Goal: Navigation & Orientation: Find specific page/section

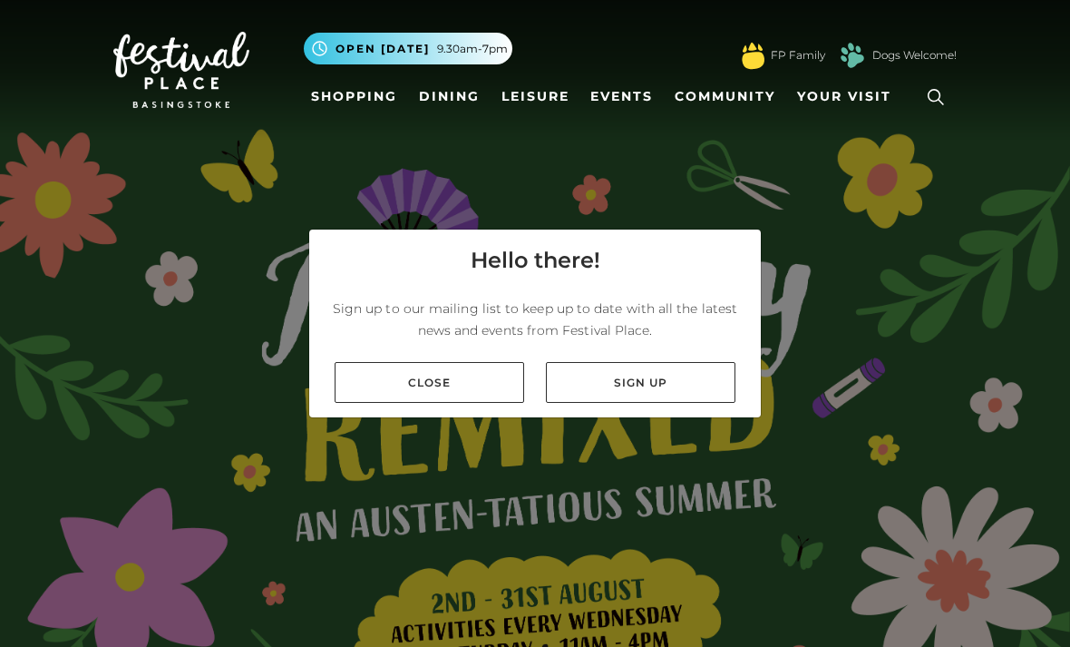
click at [485, 403] on link "Close" at bounding box center [430, 382] width 190 height 41
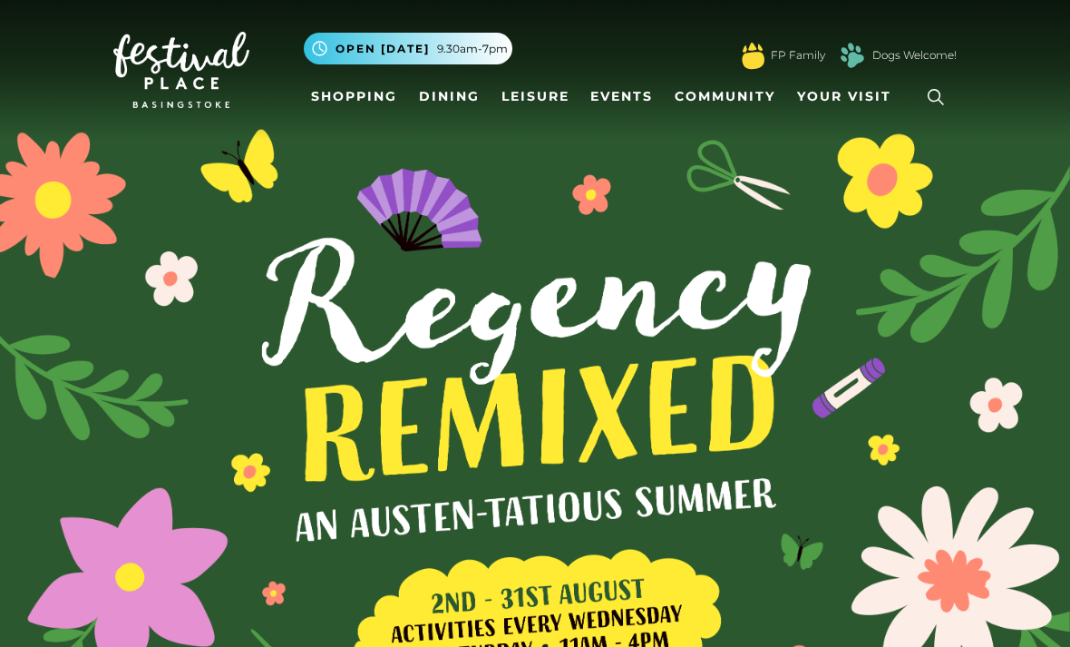
click at [353, 102] on link "Shopping" at bounding box center [354, 97] width 101 height 34
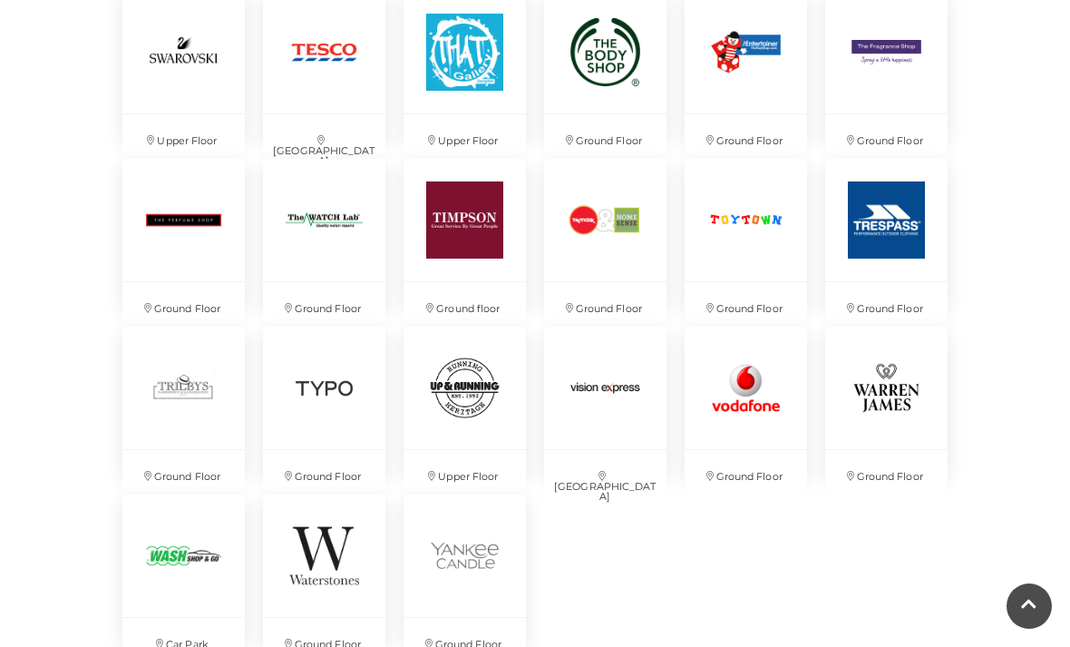
scroll to position [3970, 0]
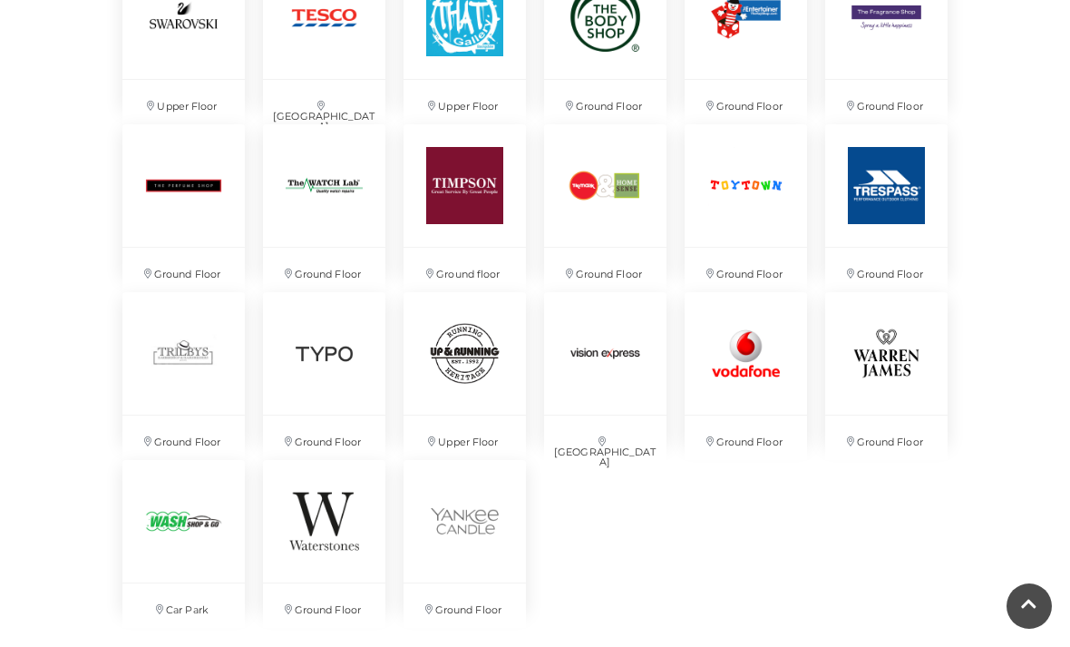
click at [194, 526] on img at bounding box center [183, 521] width 122 height 122
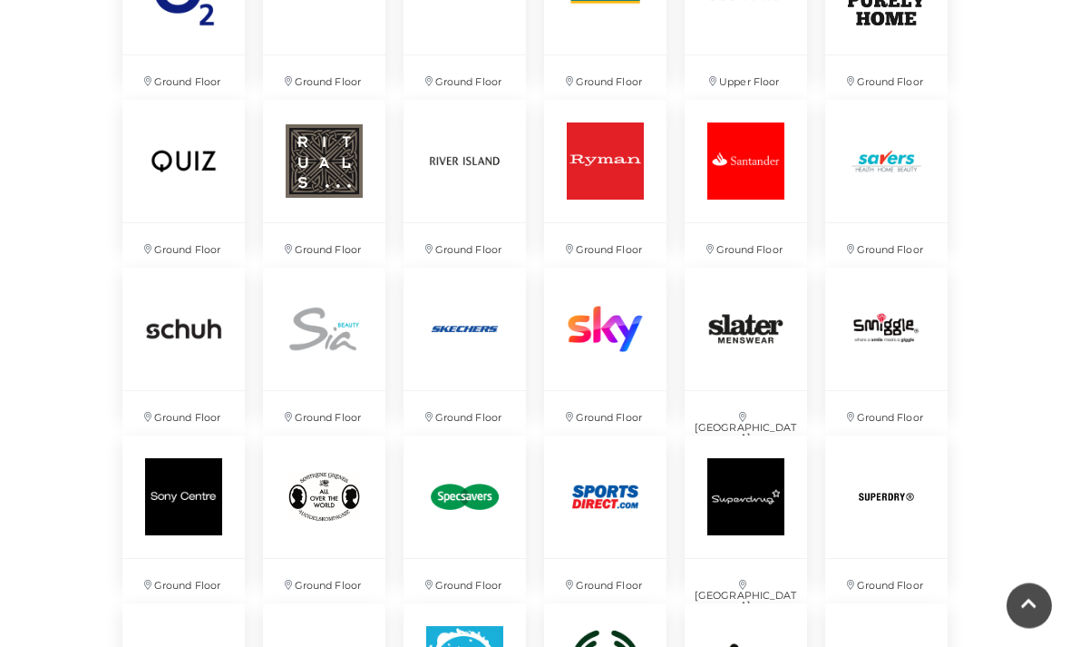
scroll to position [3323, 0]
click at [895, 172] on img at bounding box center [886, 161] width 122 height 122
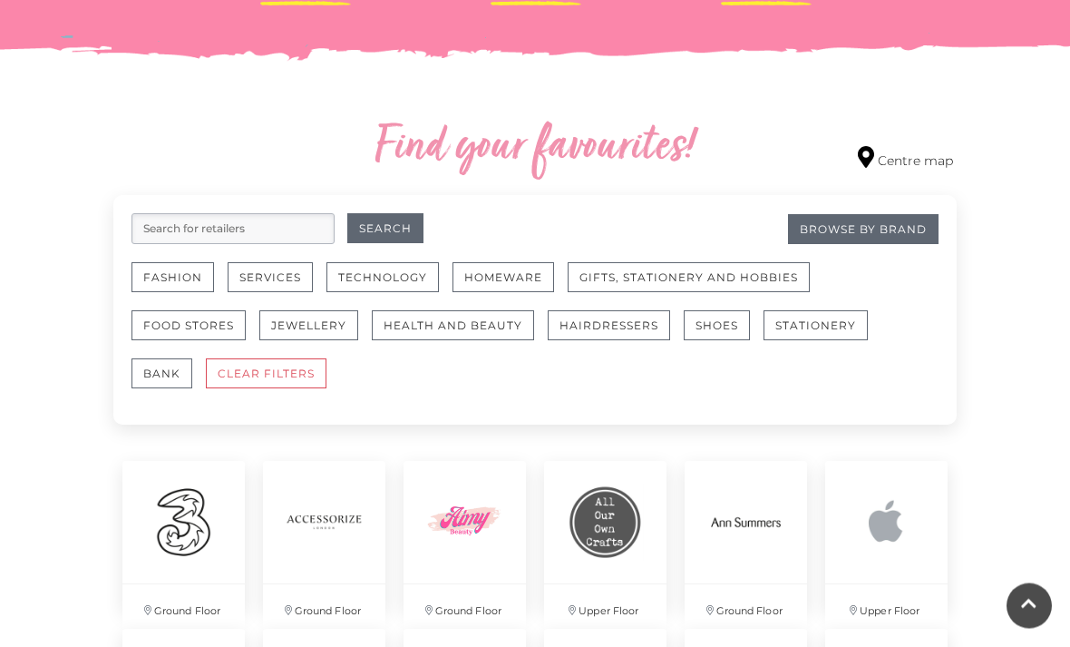
scroll to position [949, 0]
click at [209, 315] on button "Food Stores" at bounding box center [189, 325] width 114 height 30
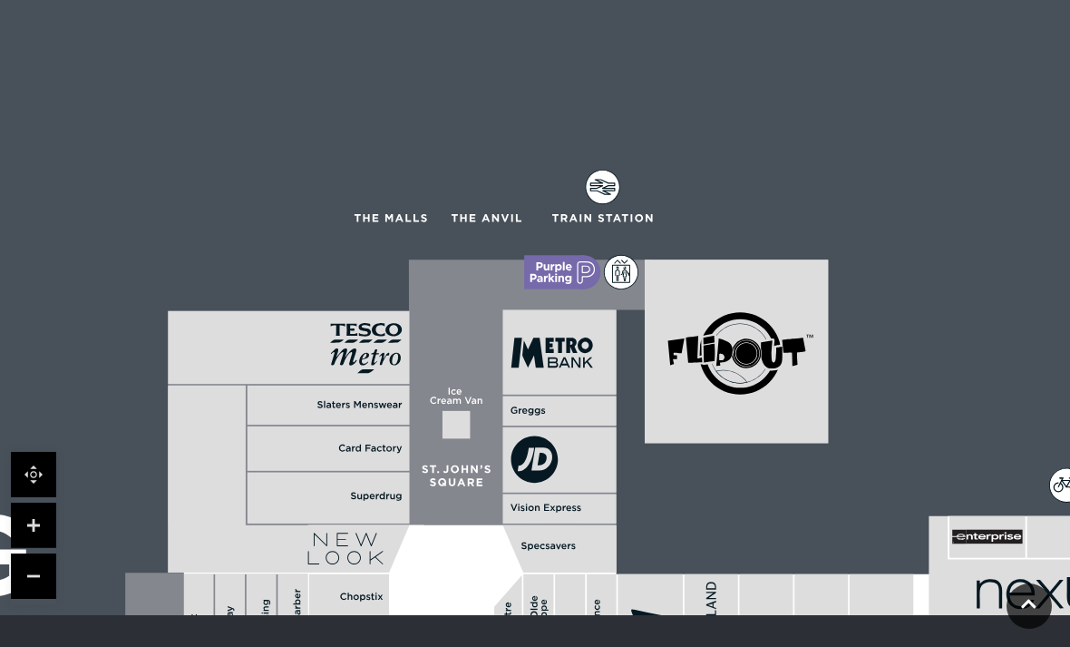
scroll to position [1472, 0]
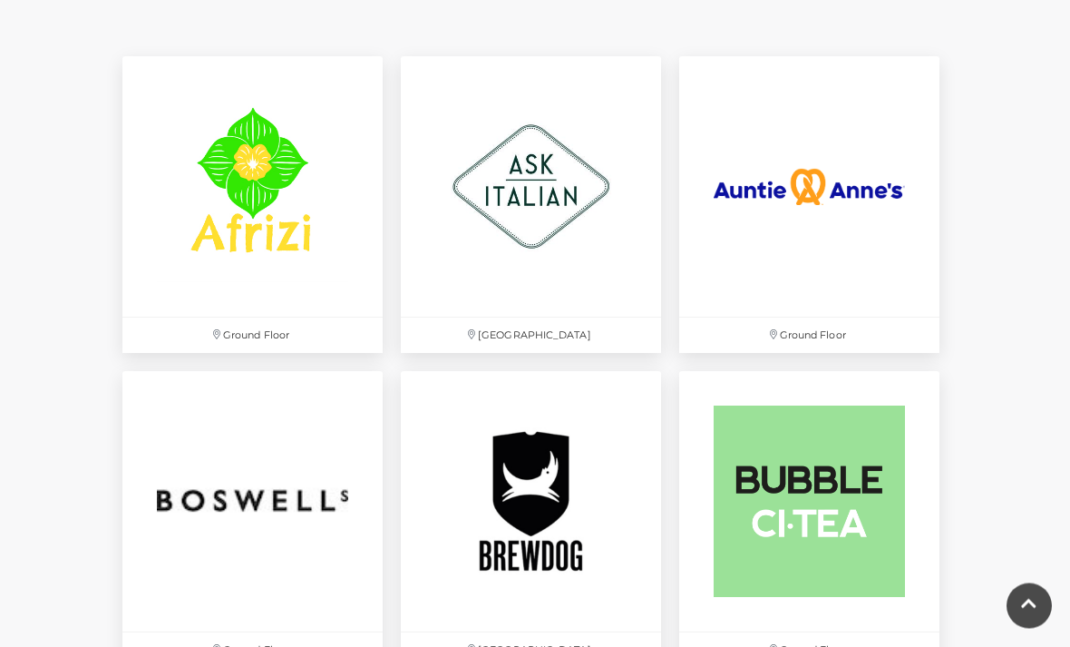
scroll to position [1154, 0]
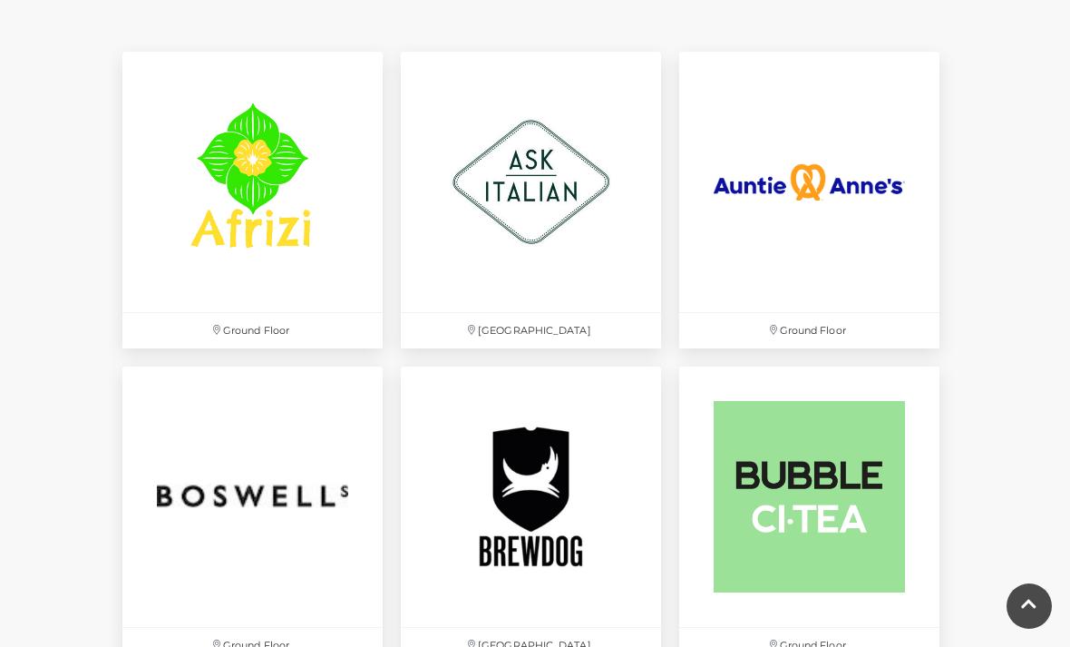
click at [837, 333] on p "Ground Floor" at bounding box center [809, 330] width 260 height 35
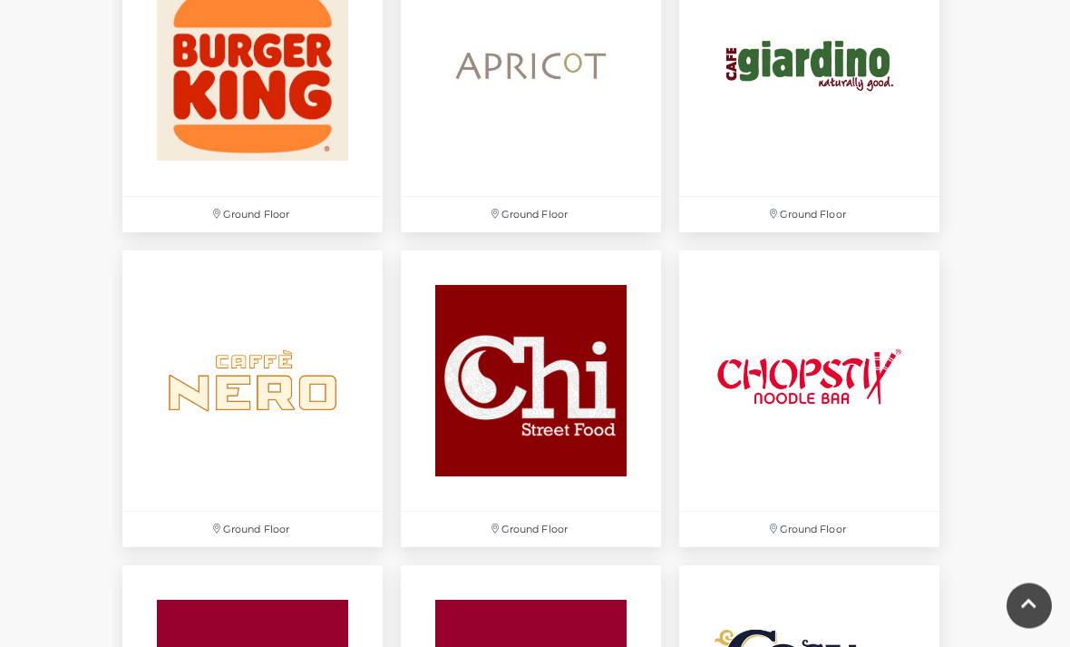
scroll to position [1899, 0]
click at [567, 436] on img at bounding box center [531, 380] width 260 height 260
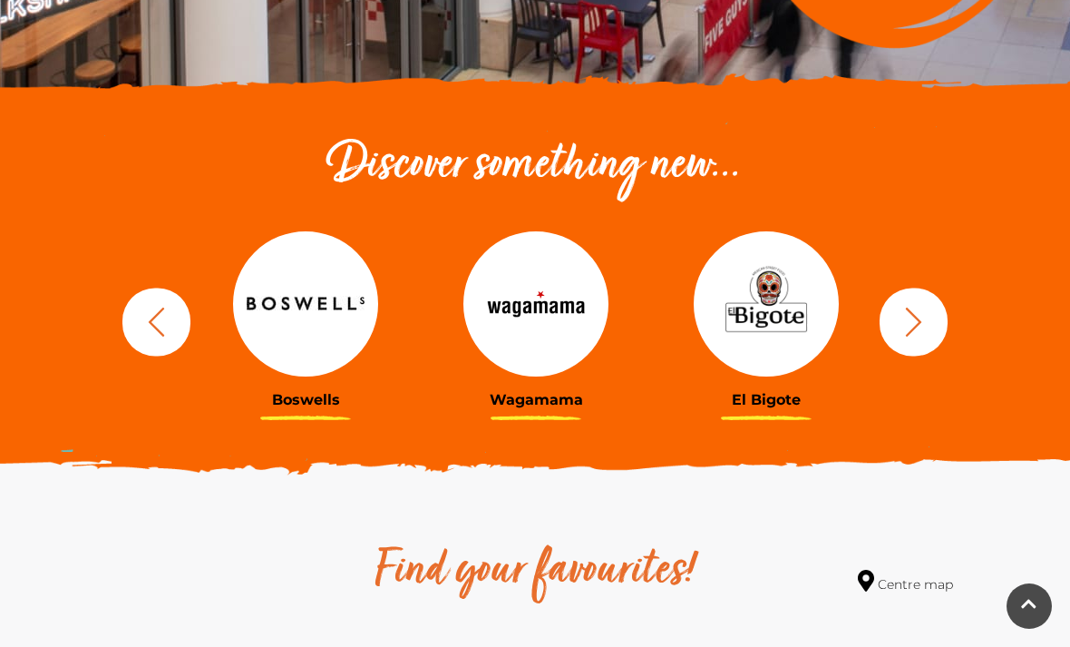
scroll to position [0, 0]
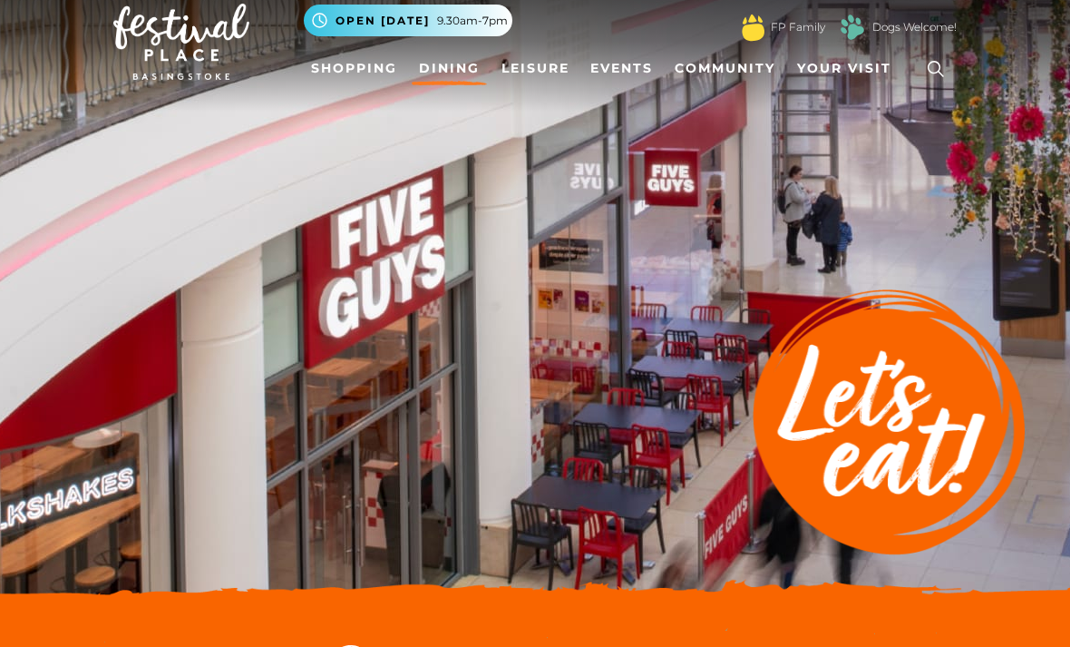
click at [843, 73] on span "Your Visit" at bounding box center [844, 69] width 94 height 19
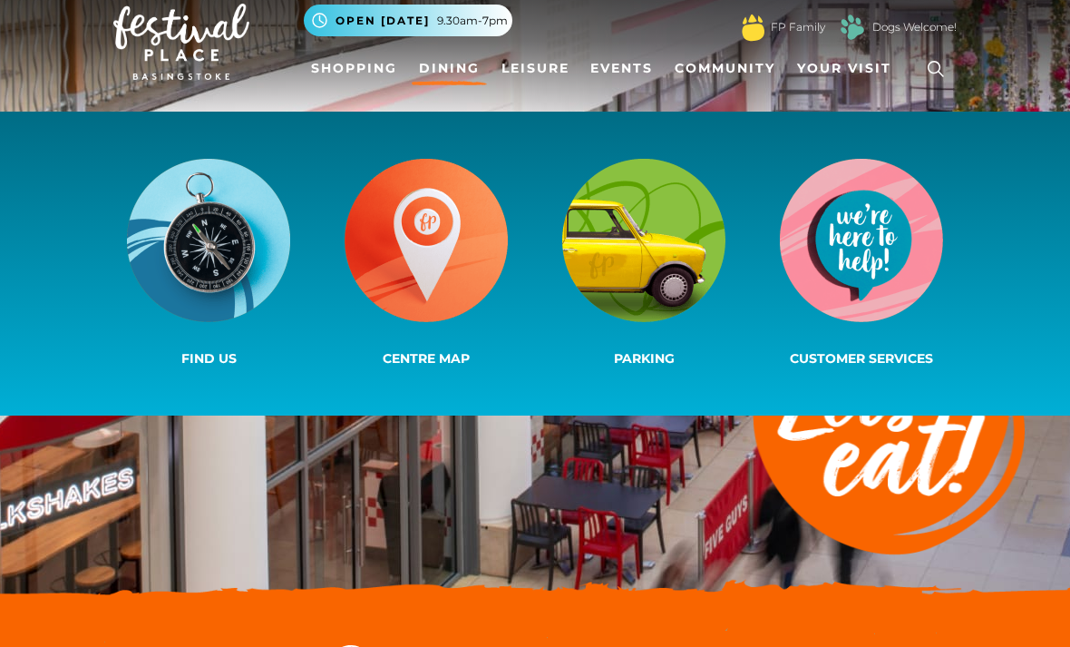
click at [346, 80] on link "Shopping" at bounding box center [354, 69] width 101 height 34
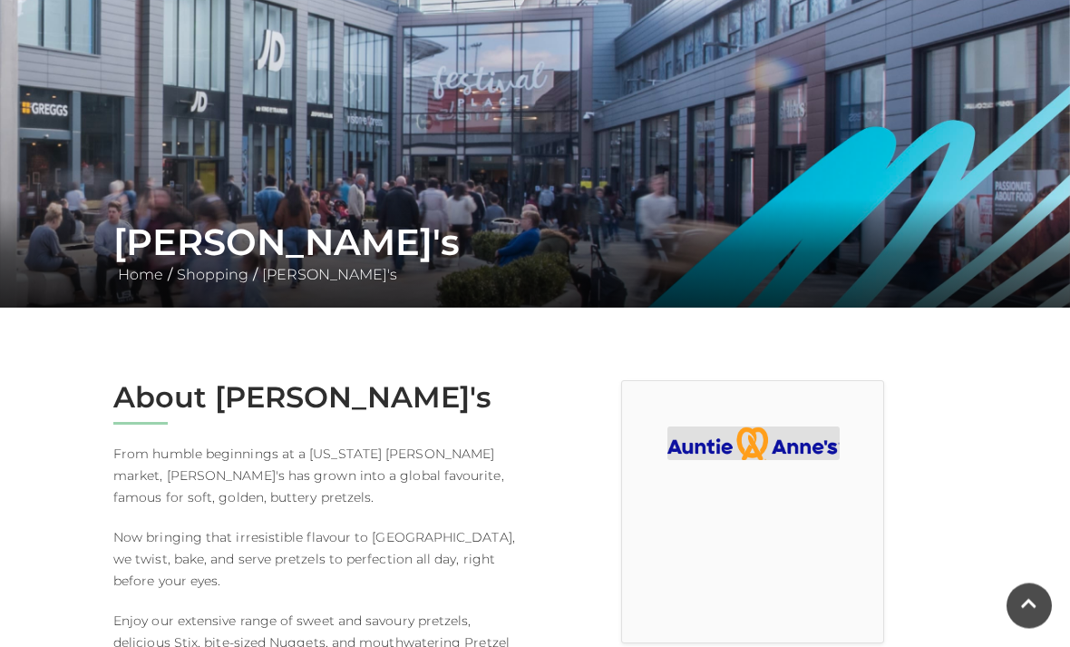
scroll to position [139, 0]
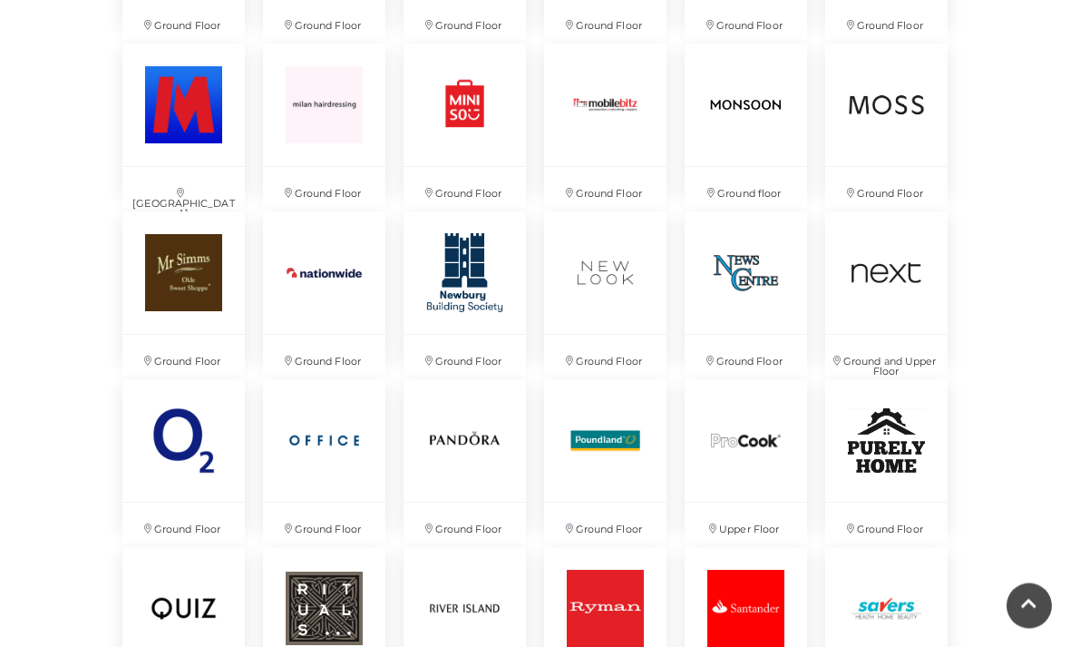
scroll to position [2885, 0]
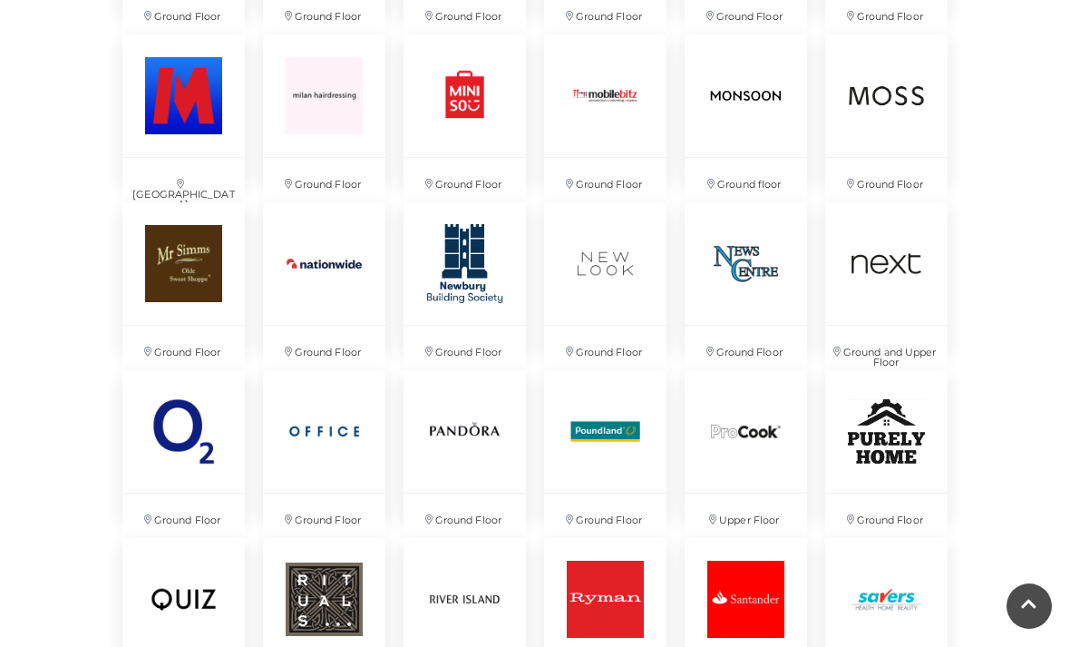
click at [614, 280] on img at bounding box center [605, 263] width 122 height 122
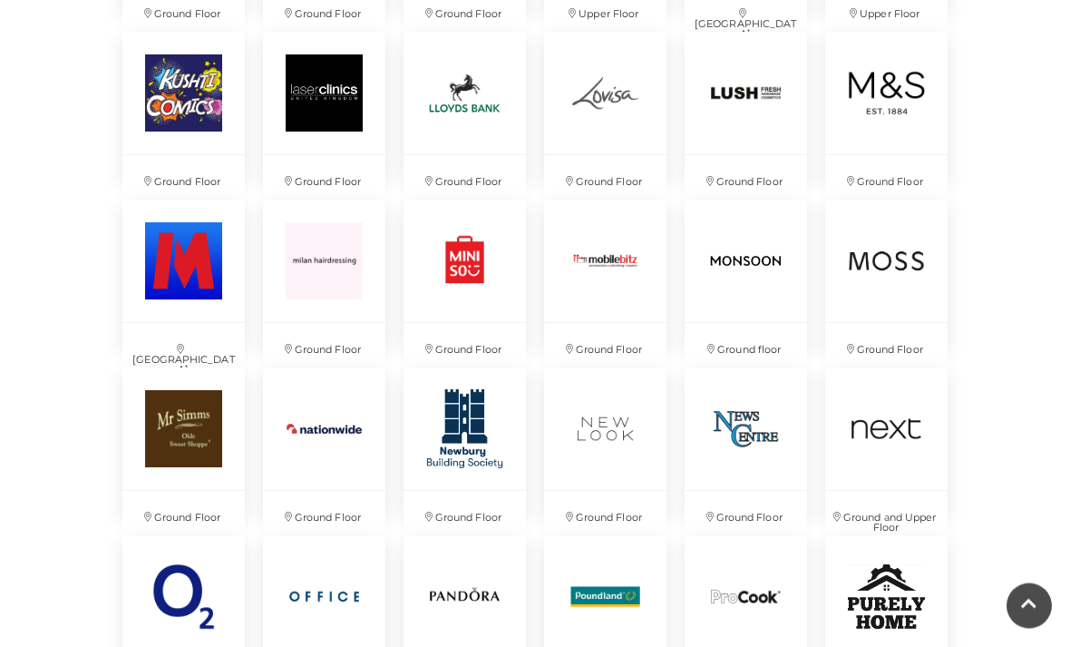
scroll to position [2720, 0]
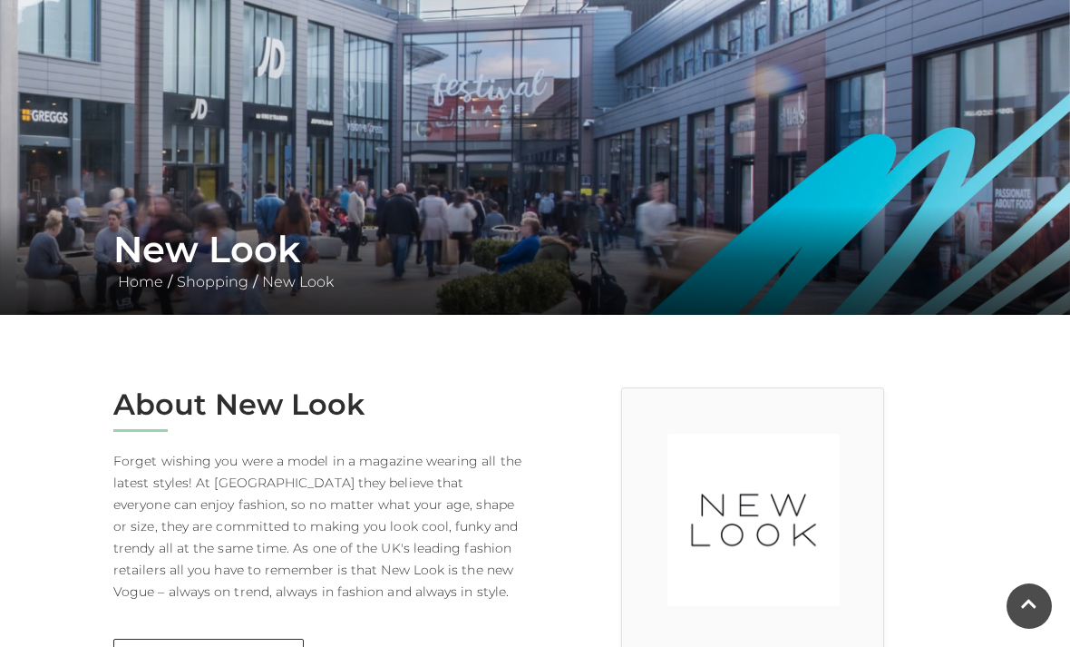
scroll to position [74, 0]
